Goal: Use online tool/utility: Utilize a website feature to perform a specific function

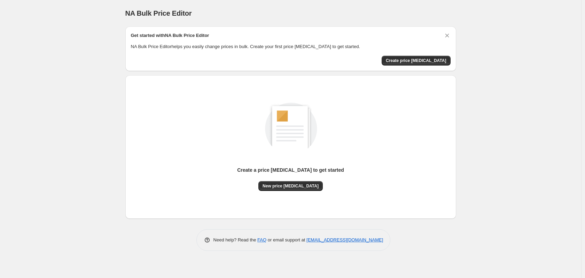
click at [95, 55] on div "NA Bulk Price Editor. This page is ready NA Bulk Price Editor Get started with …" at bounding box center [290, 139] width 581 height 278
click at [363, 83] on div "Create a price [MEDICAL_DATA] to get started New price [MEDICAL_DATA]" at bounding box center [291, 147] width 320 height 132
click at [291, 185] on span "New price [MEDICAL_DATA]" at bounding box center [291, 186] width 56 height 6
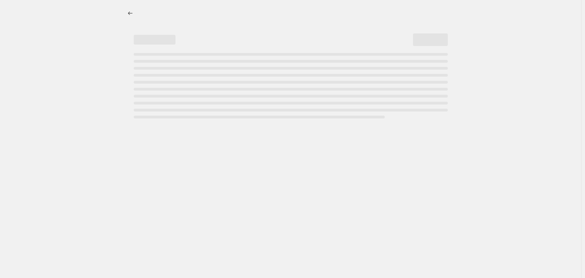
select select "percentage"
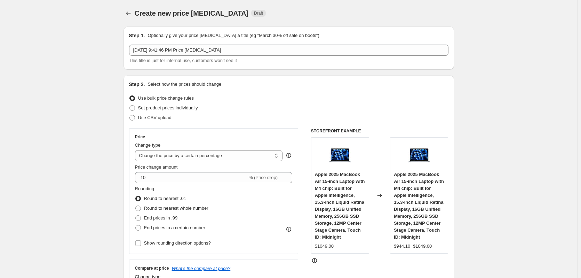
click at [150, 179] on input "-10" at bounding box center [191, 177] width 112 height 11
type input "-1"
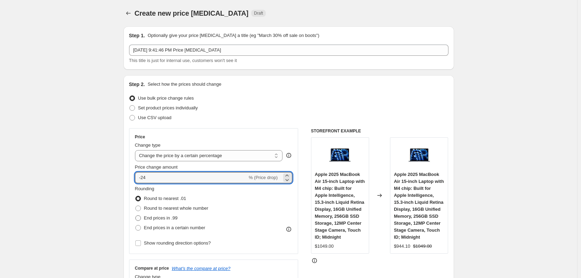
type input "-24"
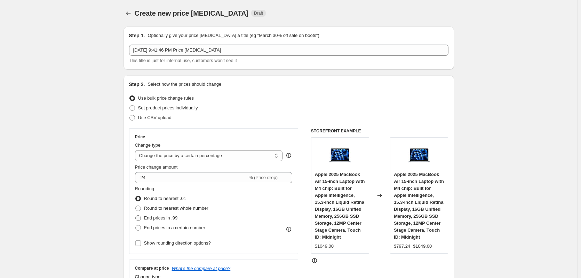
click at [146, 219] on span "End prices in .99" at bounding box center [161, 217] width 34 height 5
click at [136, 216] on input "End prices in .99" at bounding box center [135, 215] width 0 height 0
radio input "true"
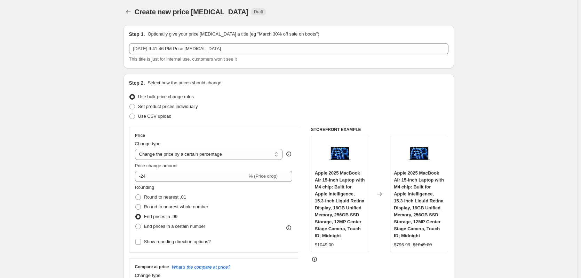
scroll to position [35, 0]
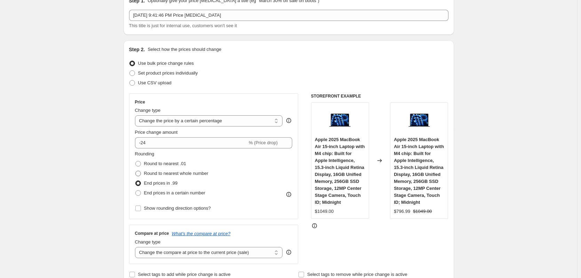
click at [148, 175] on span "Round to nearest whole number" at bounding box center [176, 173] width 64 height 5
click at [136, 171] on input "Round to nearest whole number" at bounding box center [135, 171] width 0 height 0
radio input "true"
click at [147, 179] on label "End prices in .99" at bounding box center [156, 183] width 43 height 10
click at [136, 180] on input "End prices in .99" at bounding box center [135, 180] width 0 height 0
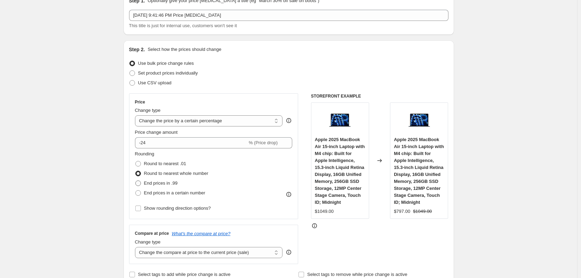
radio input "true"
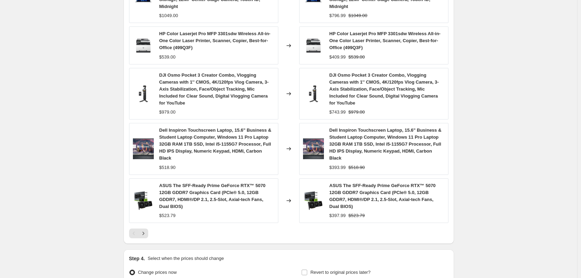
scroll to position [513, 0]
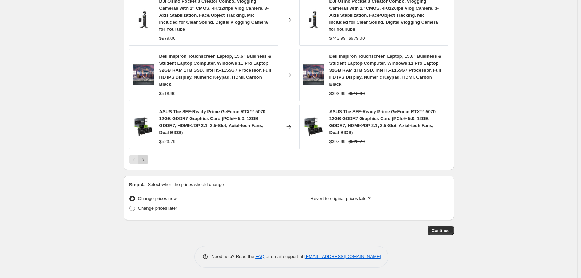
click at [144, 160] on icon "Next" at bounding box center [143, 159] width 2 height 3
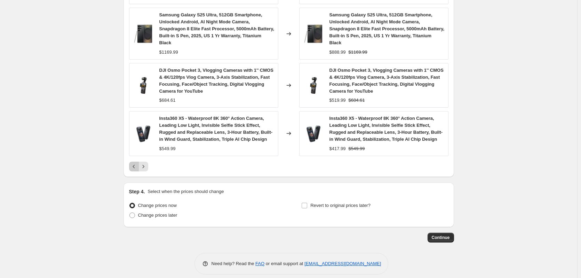
click at [135, 165] on icon "Previous" at bounding box center [134, 166] width 2 height 3
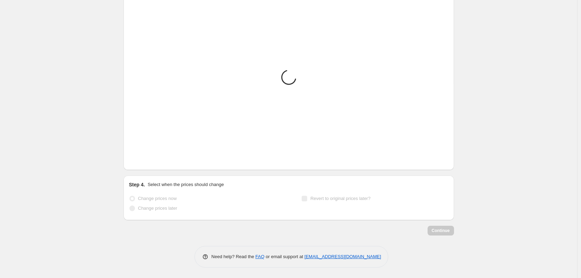
scroll to position [476, 0]
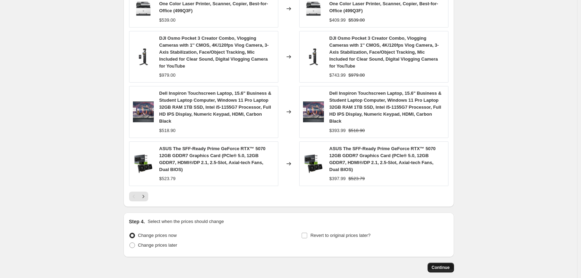
click at [434, 264] on button "Continue" at bounding box center [441, 268] width 26 height 10
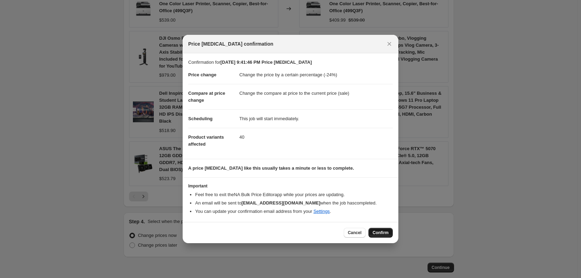
click at [385, 233] on span "Confirm" at bounding box center [381, 233] width 16 height 6
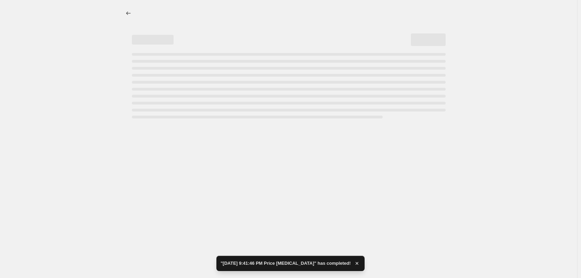
select select "percentage"
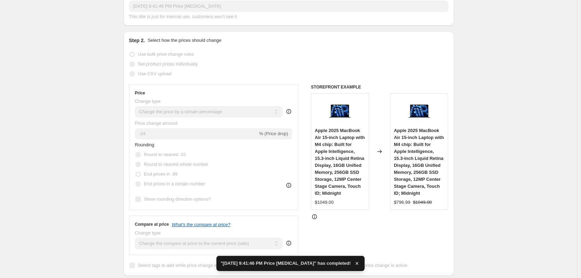
scroll to position [70, 0]
